Goal: Task Accomplishment & Management: Manage account settings

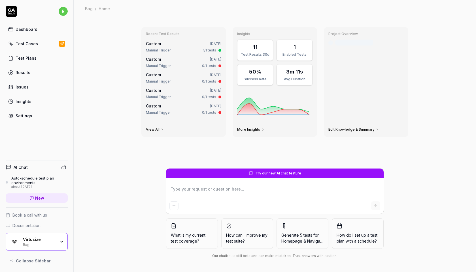
click at [29, 46] on div "Test Cases" at bounding box center [27, 44] width 22 height 6
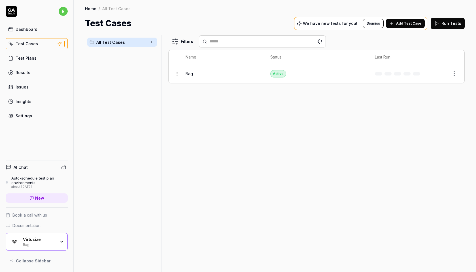
click at [35, 239] on div "Virtusize" at bounding box center [39, 239] width 33 height 5
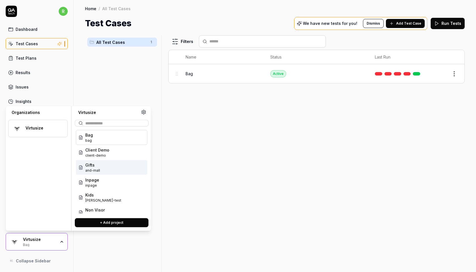
click at [100, 165] on div "Gifts and-mall" at bounding box center [111, 167] width 71 height 15
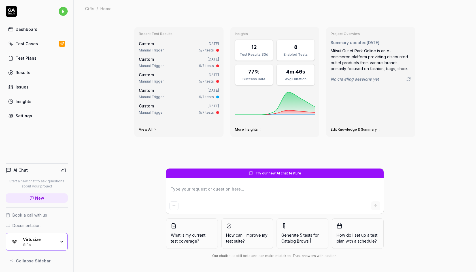
click at [32, 44] on div "Test Cases" at bounding box center [27, 44] width 22 height 6
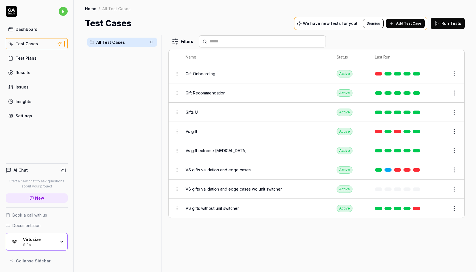
click at [452, 23] on button "Run Tests" at bounding box center [448, 23] width 34 height 11
click at [40, 239] on div "Virtusize" at bounding box center [39, 239] width 33 height 5
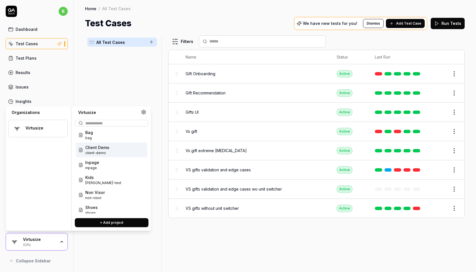
scroll to position [18, 0]
click at [98, 183] on span "[PERSON_NAME]-test" at bounding box center [103, 182] width 36 height 5
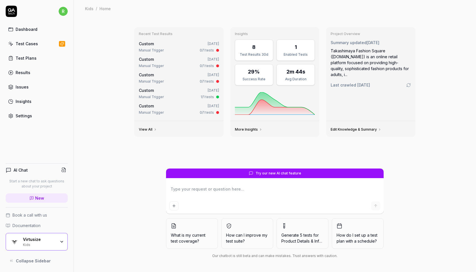
click at [33, 44] on div "Test Cases" at bounding box center [27, 44] width 22 height 6
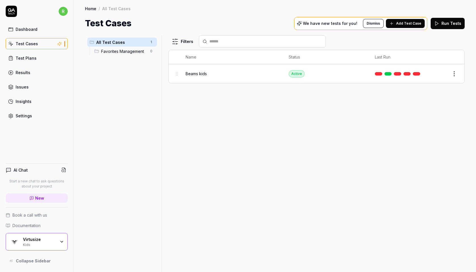
click at [447, 24] on button "Run Tests" at bounding box center [448, 23] width 34 height 11
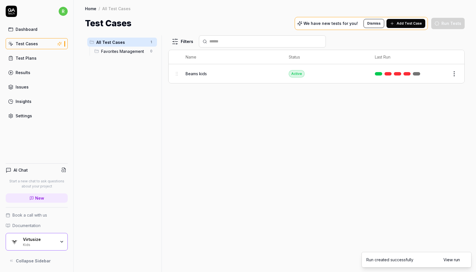
click at [36, 243] on div "Kids" at bounding box center [39, 244] width 33 height 5
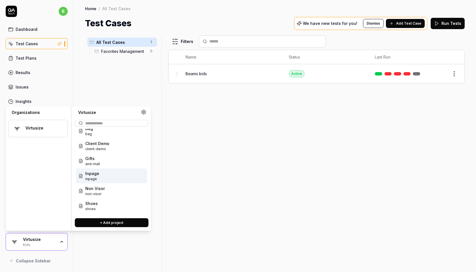
scroll to position [23, 0]
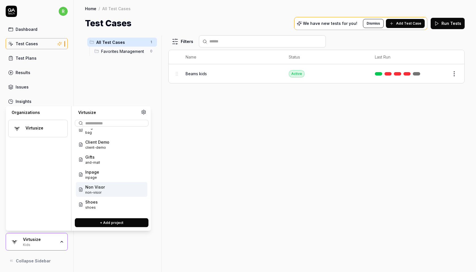
click at [107, 189] on div "Non Visor non-visor" at bounding box center [111, 189] width 71 height 15
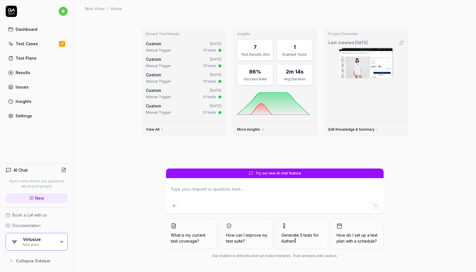
click at [46, 46] on link "Test Cases" at bounding box center [37, 43] width 62 height 11
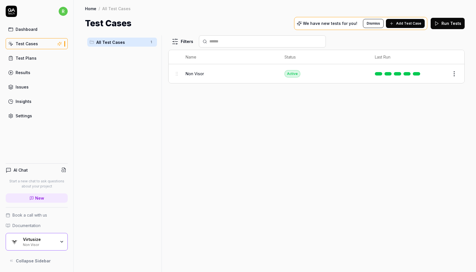
click at [446, 25] on button "Run Tests" at bounding box center [448, 23] width 34 height 11
click at [27, 238] on div "Virtusize" at bounding box center [39, 239] width 33 height 5
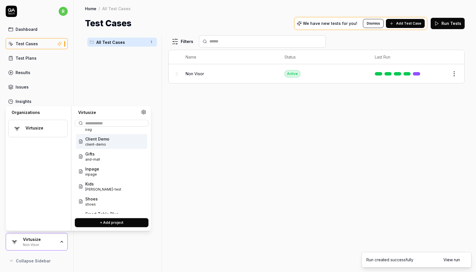
scroll to position [27, 0]
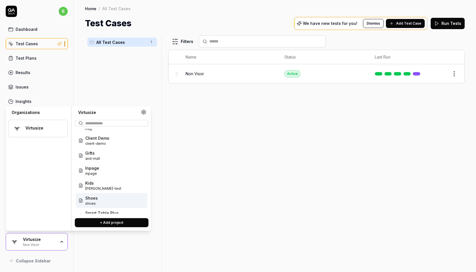
click at [97, 198] on div "Shoes shoes" at bounding box center [111, 200] width 71 height 15
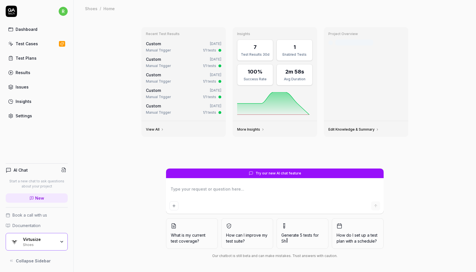
click at [53, 44] on link "Test Cases" at bounding box center [37, 43] width 62 height 11
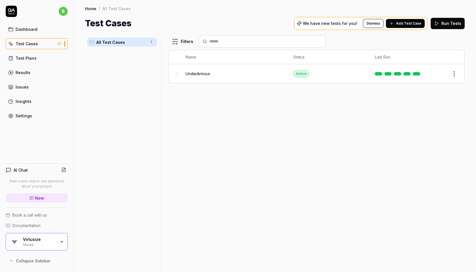
click at [458, 21] on button "Run Tests" at bounding box center [448, 23] width 34 height 11
click at [30, 243] on div "Shoes" at bounding box center [39, 244] width 33 height 5
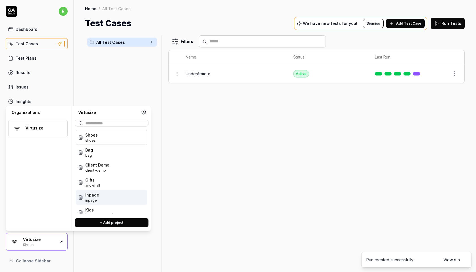
click at [106, 197] on div "Inpage inpage" at bounding box center [111, 197] width 71 height 15
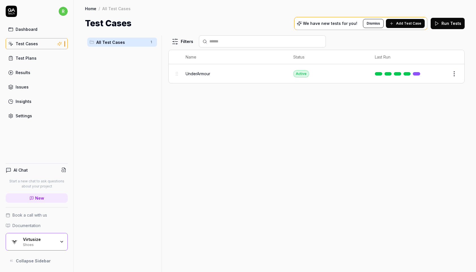
click at [50, 238] on div "Virtusize" at bounding box center [39, 239] width 33 height 5
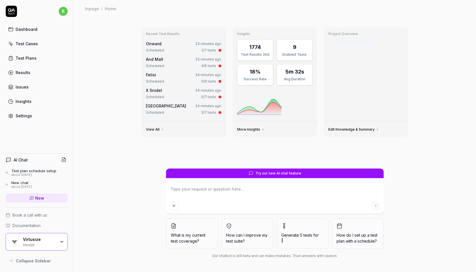
click at [97, 122] on div "Recent Test Results Onward 33 minutes ago Scheduled 2/7 tests And Mall 33 minut…" at bounding box center [275, 144] width 402 height 255
click at [21, 45] on div "Test Cases" at bounding box center [27, 44] width 22 height 6
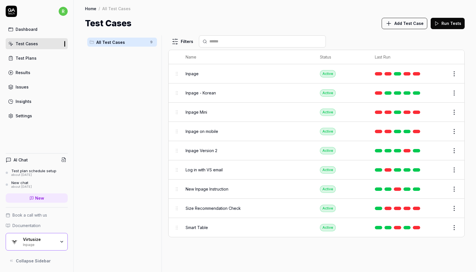
click at [39, 59] on link "Test Plans" at bounding box center [37, 58] width 62 height 11
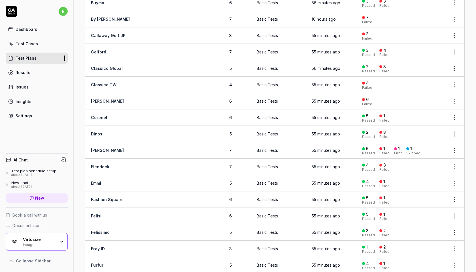
scroll to position [202, 0]
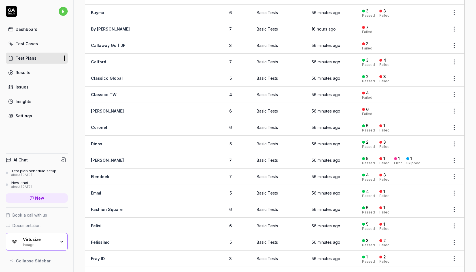
click at [104, 94] on link "Classico TW" at bounding box center [103, 94] width 25 height 5
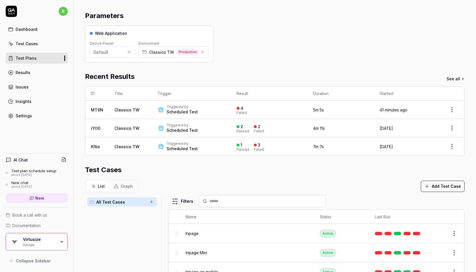
scroll to position [36, 0]
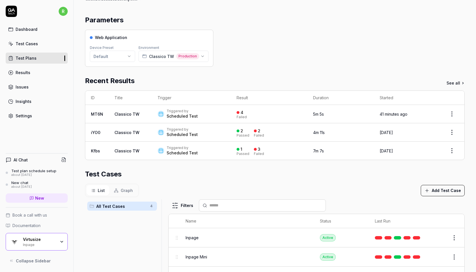
click at [454, 114] on html "**********" at bounding box center [238, 136] width 476 height 272
click at [358, 178] on html "**********" at bounding box center [238, 136] width 476 height 272
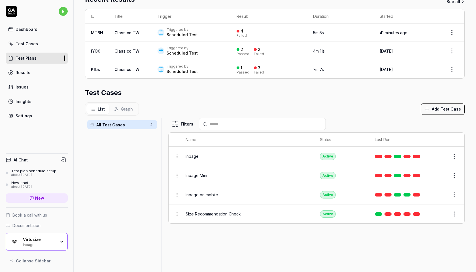
scroll to position [133, 0]
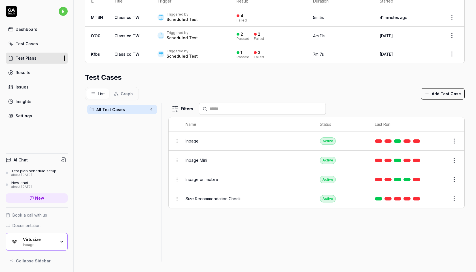
click at [445, 140] on button "Edit" at bounding box center [441, 141] width 14 height 9
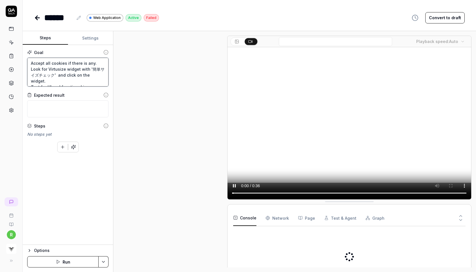
scroll to position [158, 0]
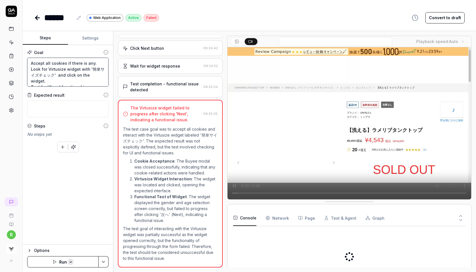
drag, startPoint x: 79, startPoint y: 69, endPoint x: 43, endPoint y: 75, distance: 36.5
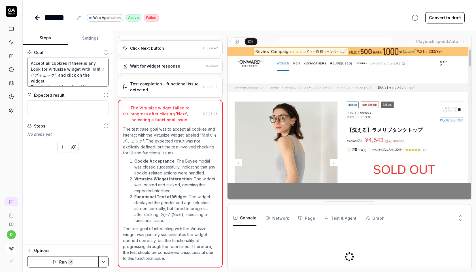
click at [43, 75] on textarea "Accept all cookies if there is any. Look for Virtusize widget with '簡単サイズチェック' …" at bounding box center [67, 72] width 81 height 29
paste textarea "找到最合適的尺碼"
type textarea "*"
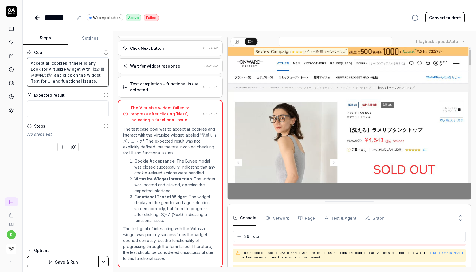
scroll to position [504, 0]
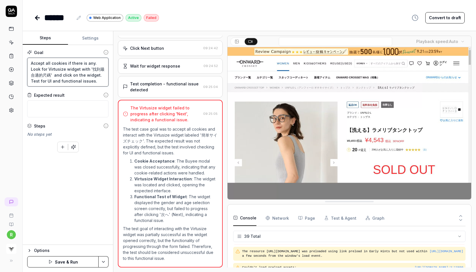
type textarea "Accept all cookies if there is any. Look for Virtusize widget with '找到最合適的尺碼' a…"
click at [57, 262] on button "Save & Run" at bounding box center [62, 262] width 71 height 11
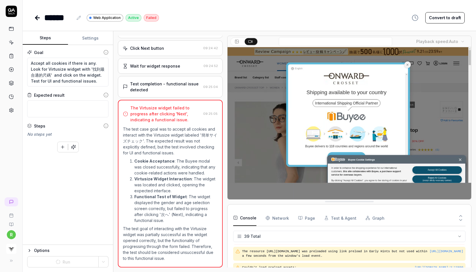
click at [39, 16] on icon at bounding box center [37, 17] width 7 height 7
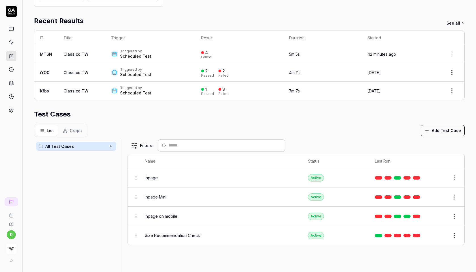
scroll to position [110, 0]
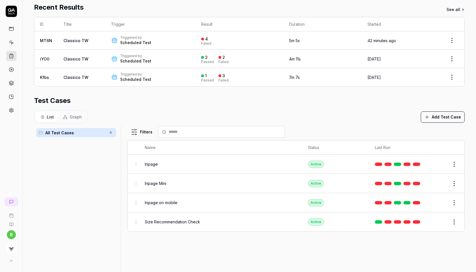
click at [440, 183] on button "Edit" at bounding box center [441, 183] width 14 height 9
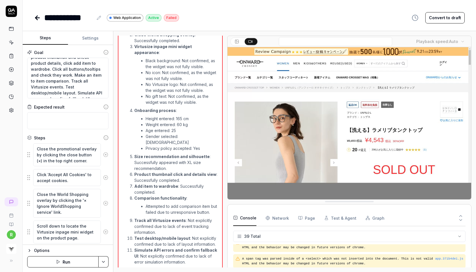
click at [37, 18] on icon at bounding box center [37, 18] width 4 height 0
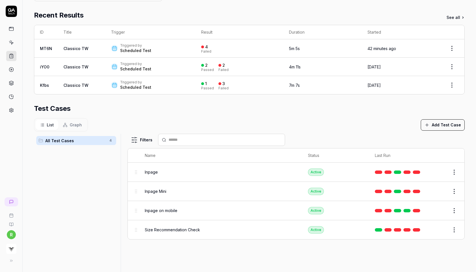
scroll to position [118, 0]
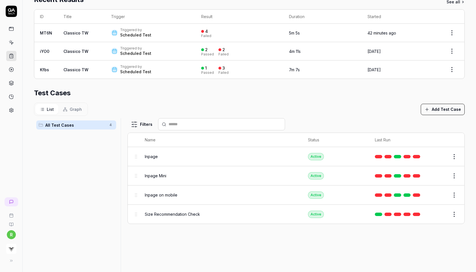
click at [444, 213] on button "Edit" at bounding box center [441, 214] width 14 height 9
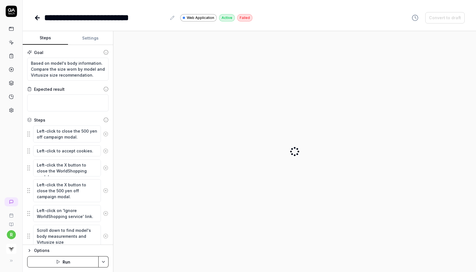
type textarea "*"
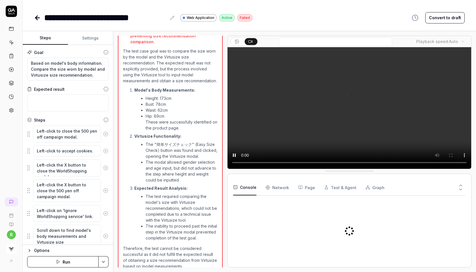
scroll to position [708, 0]
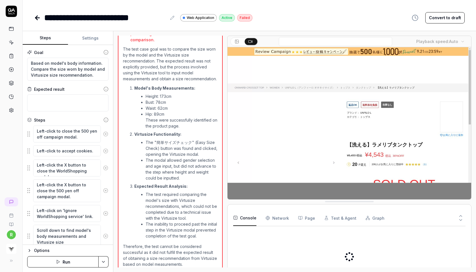
click at [39, 20] on icon at bounding box center [37, 17] width 7 height 7
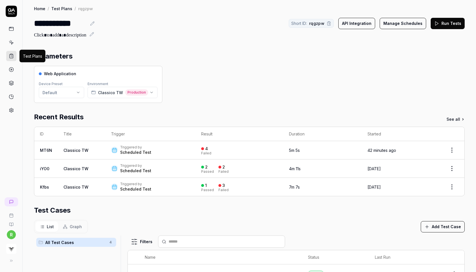
click at [10, 55] on icon at bounding box center [11, 56] width 5 height 5
